Goal: Entertainment & Leisure: Consume media (video, audio)

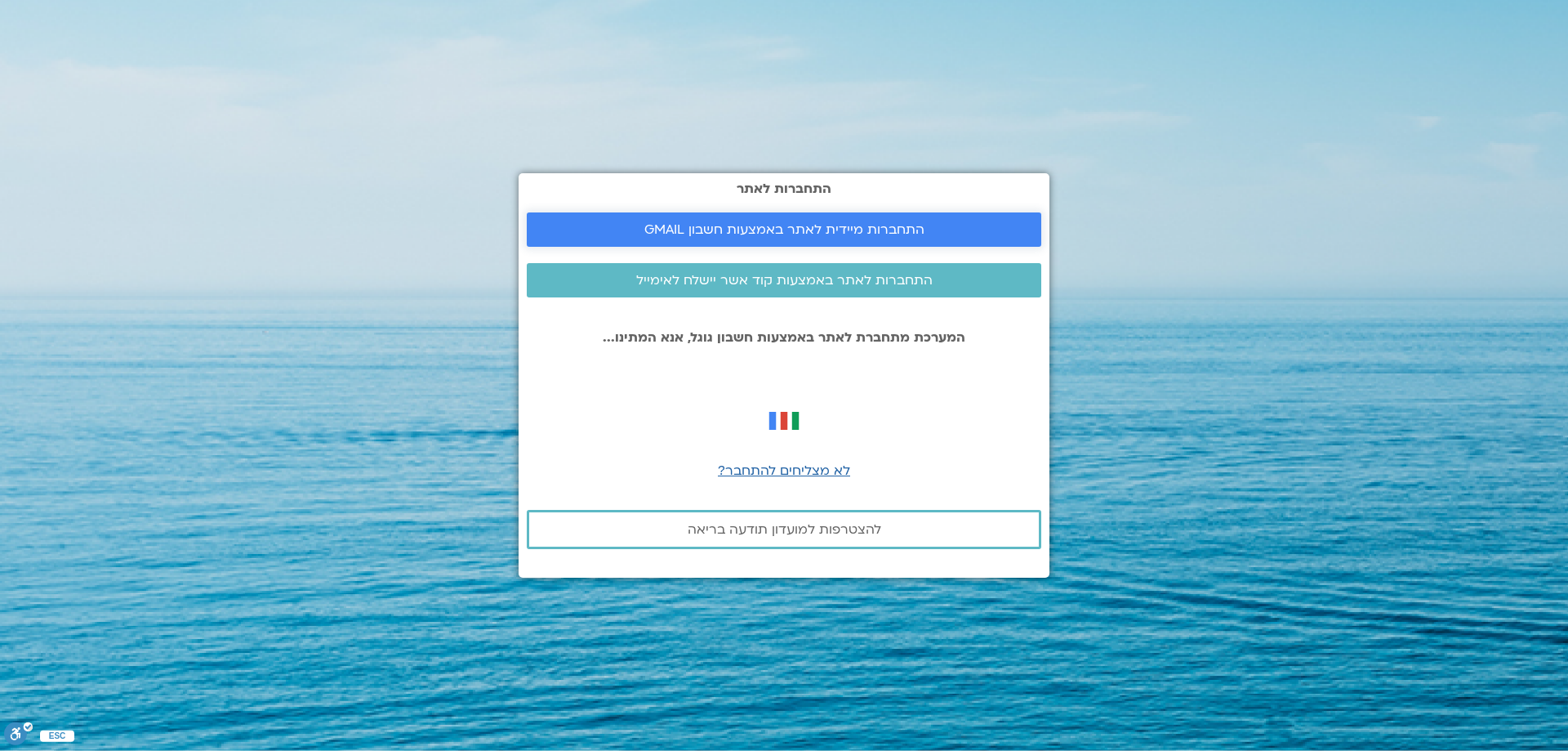
click at [887, 229] on span "התחברות מיידית לאתר באמצעות חשבון GMAIL" at bounding box center [784, 229] width 280 height 15
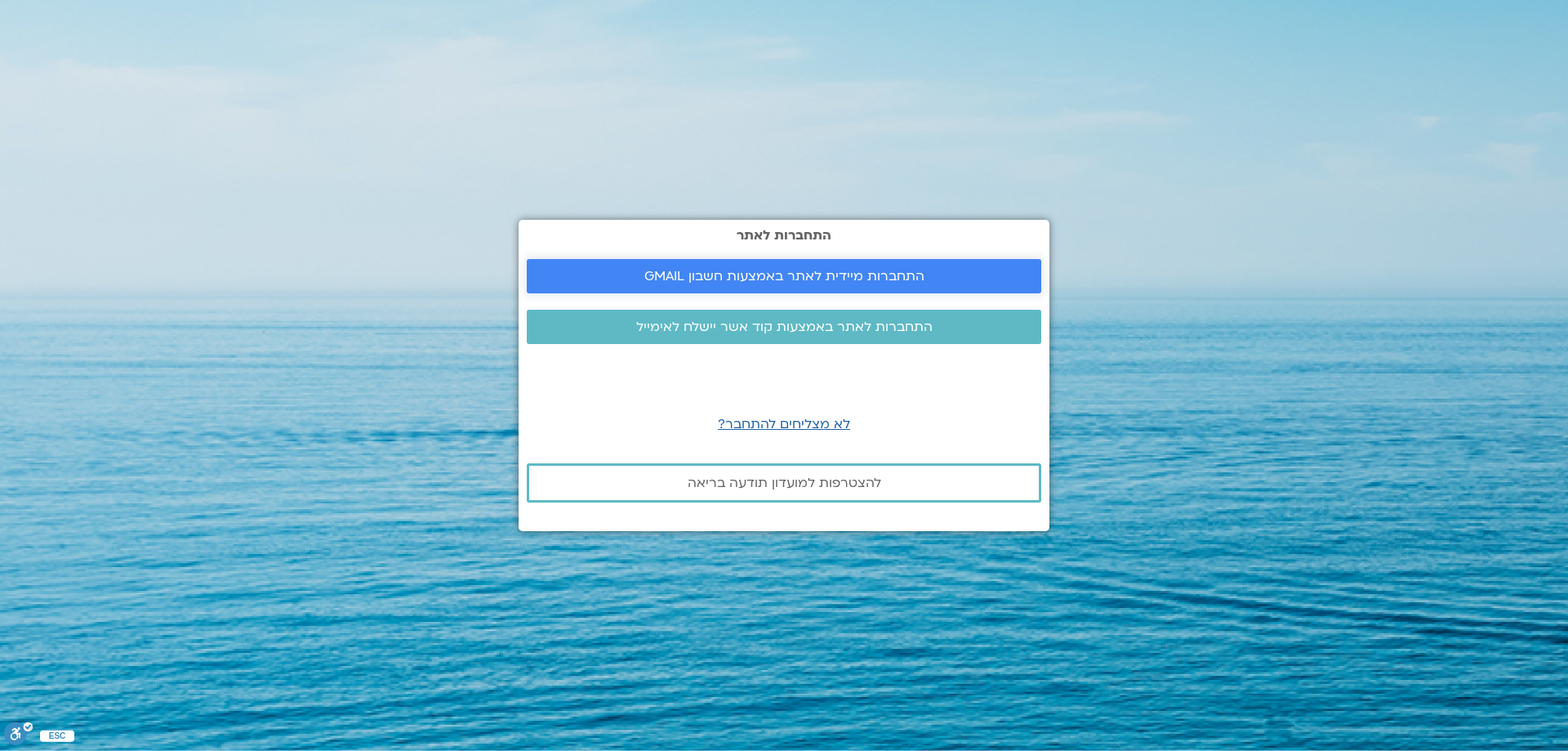
click at [919, 274] on span "התחברות מיידית לאתר באמצעות חשבון GMAIL" at bounding box center [784, 275] width 280 height 15
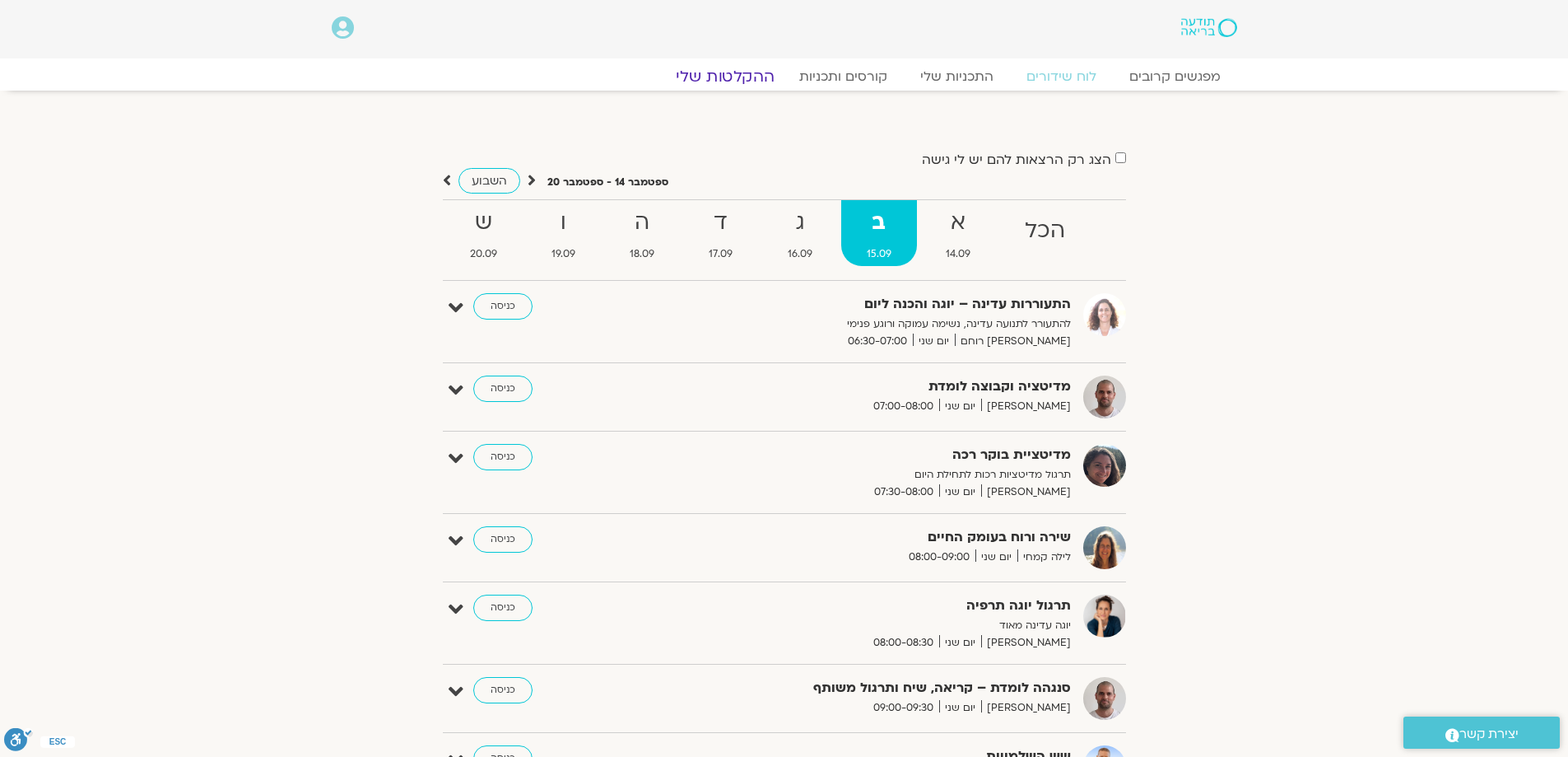
click at [734, 79] on link "ההקלטות שלי" at bounding box center [725, 77] width 138 height 20
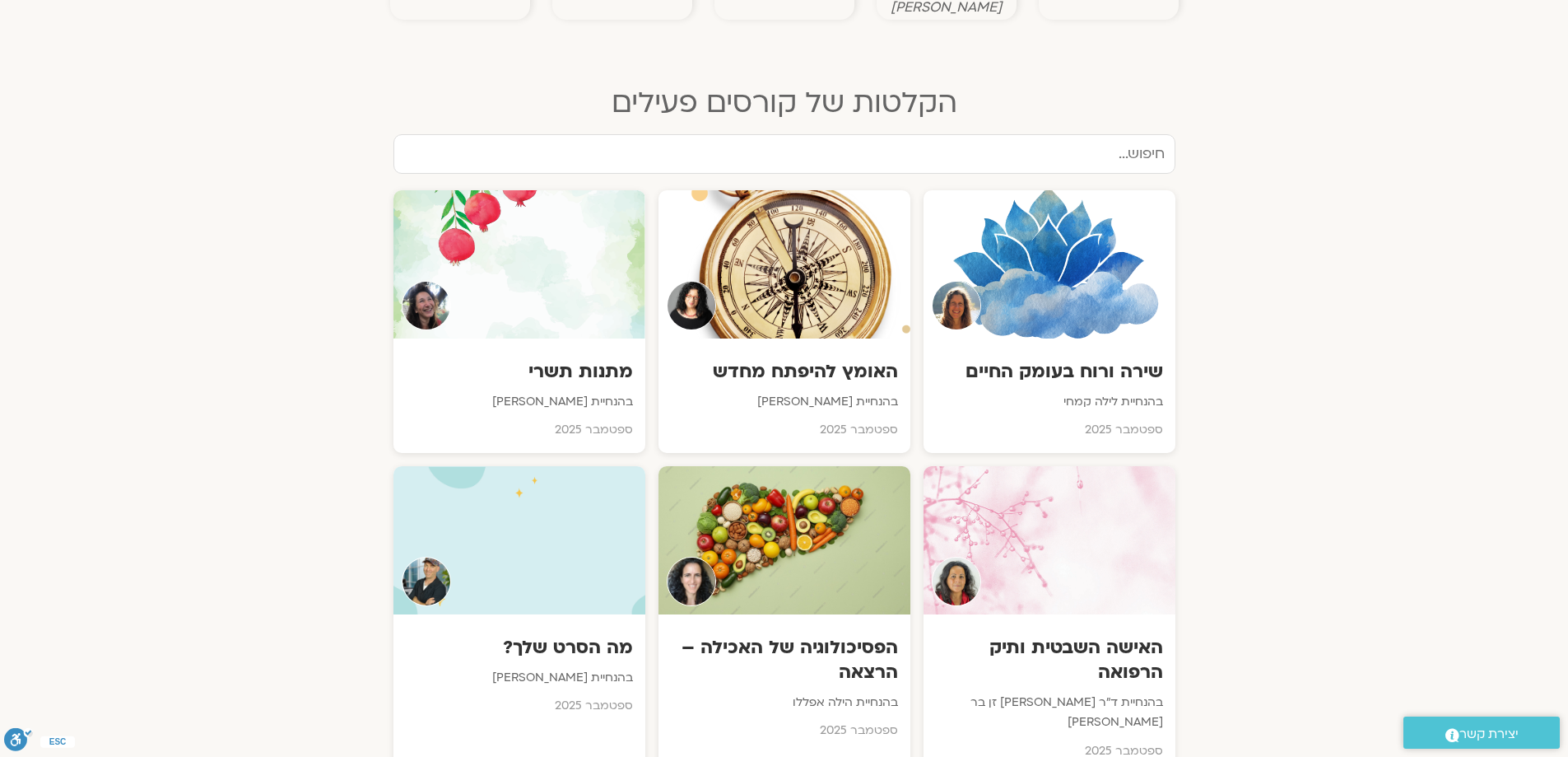
scroll to position [741, 0]
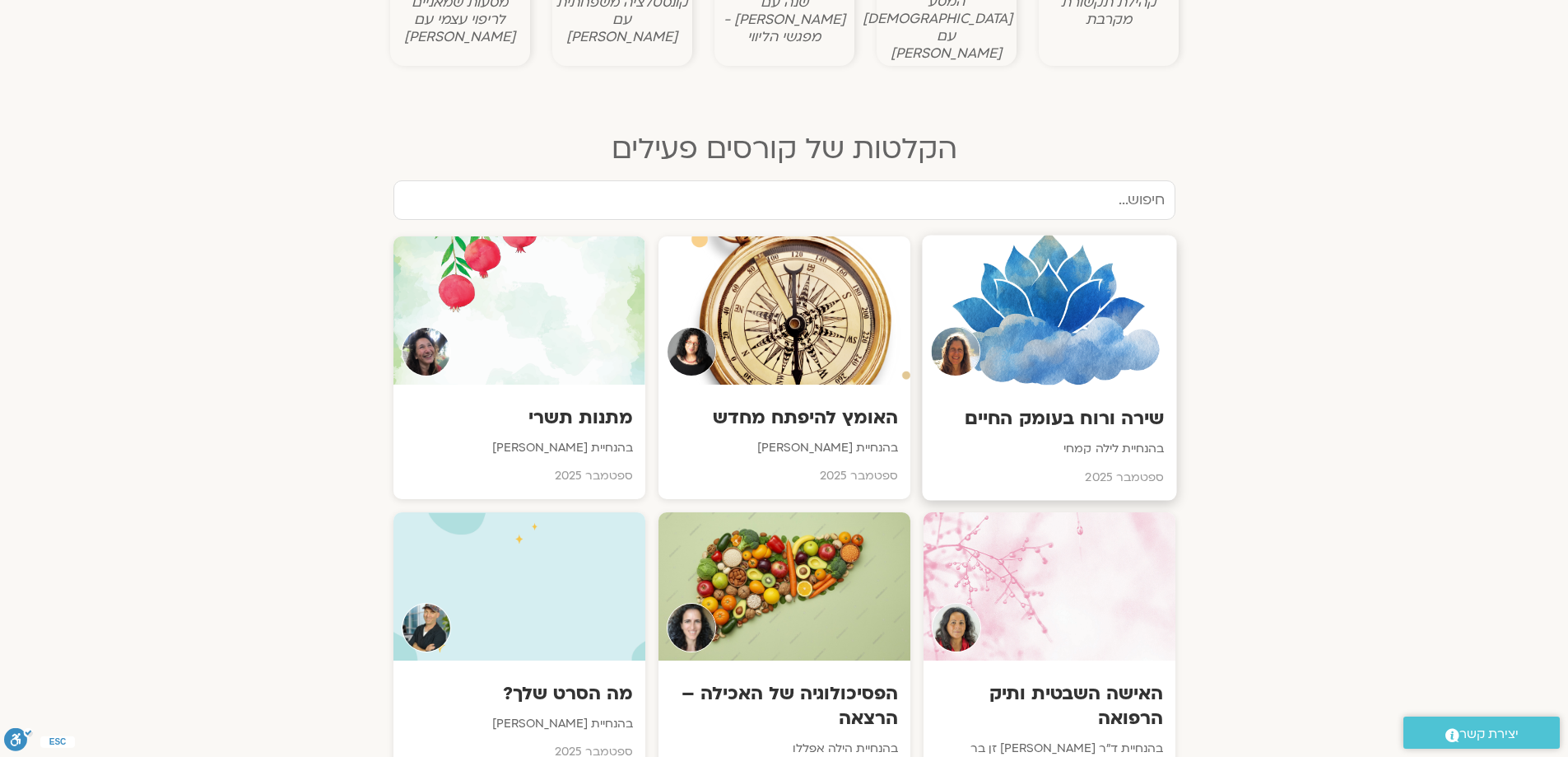
click at [1076, 356] on div at bounding box center [1049, 310] width 254 height 149
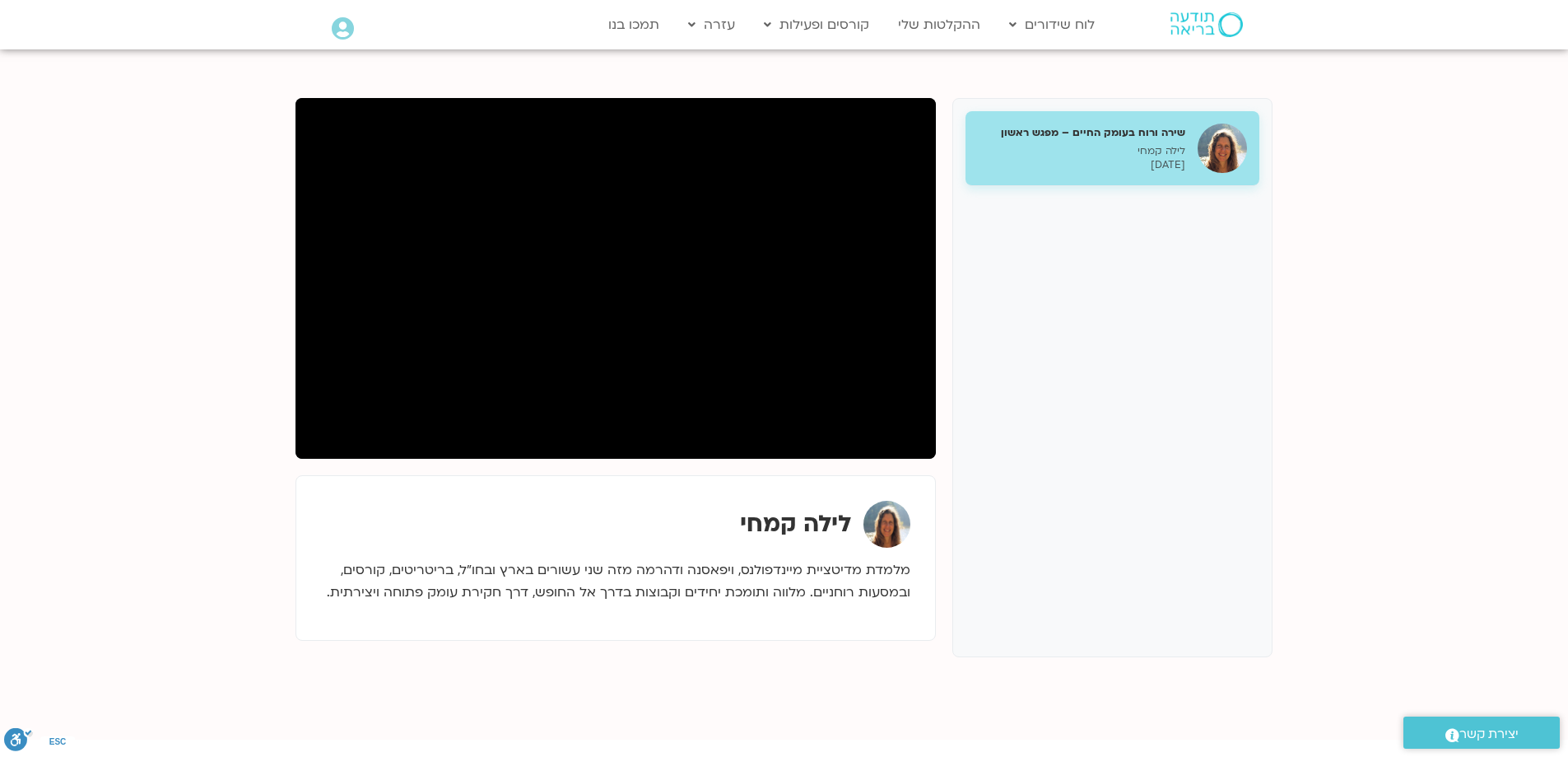
scroll to position [165, 0]
click at [170, 625] on section "שירה ורוח בעומק החיים – מפגש ראשון לילה [PERSON_NAME] [DATE] לילה [PERSON_NAME]" at bounding box center [784, 395] width 1568 height 690
